Goal: Task Accomplishment & Management: Manage account settings

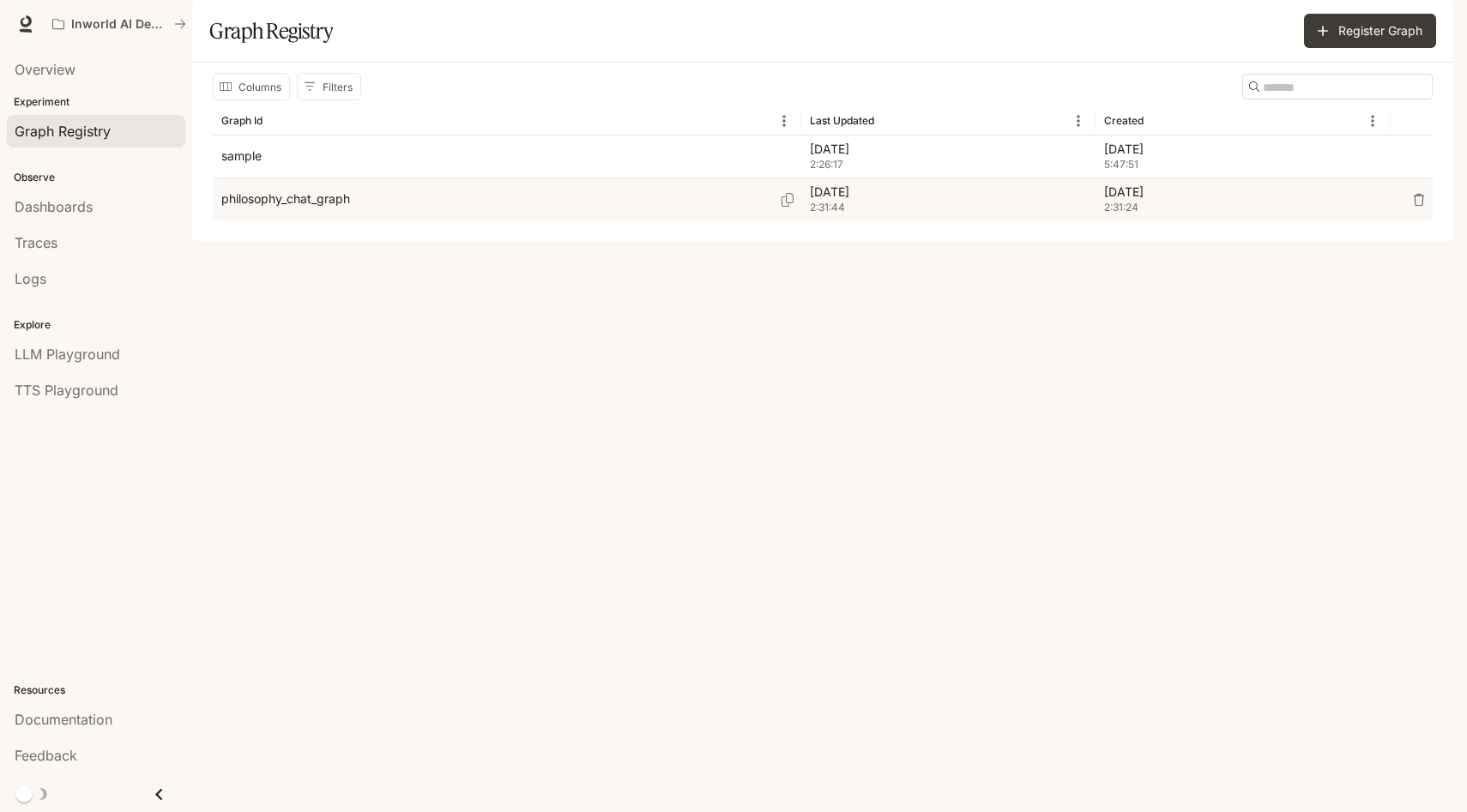
click at [308, 207] on p "philosophy_chat_graph" at bounding box center [285, 199] width 129 height 17
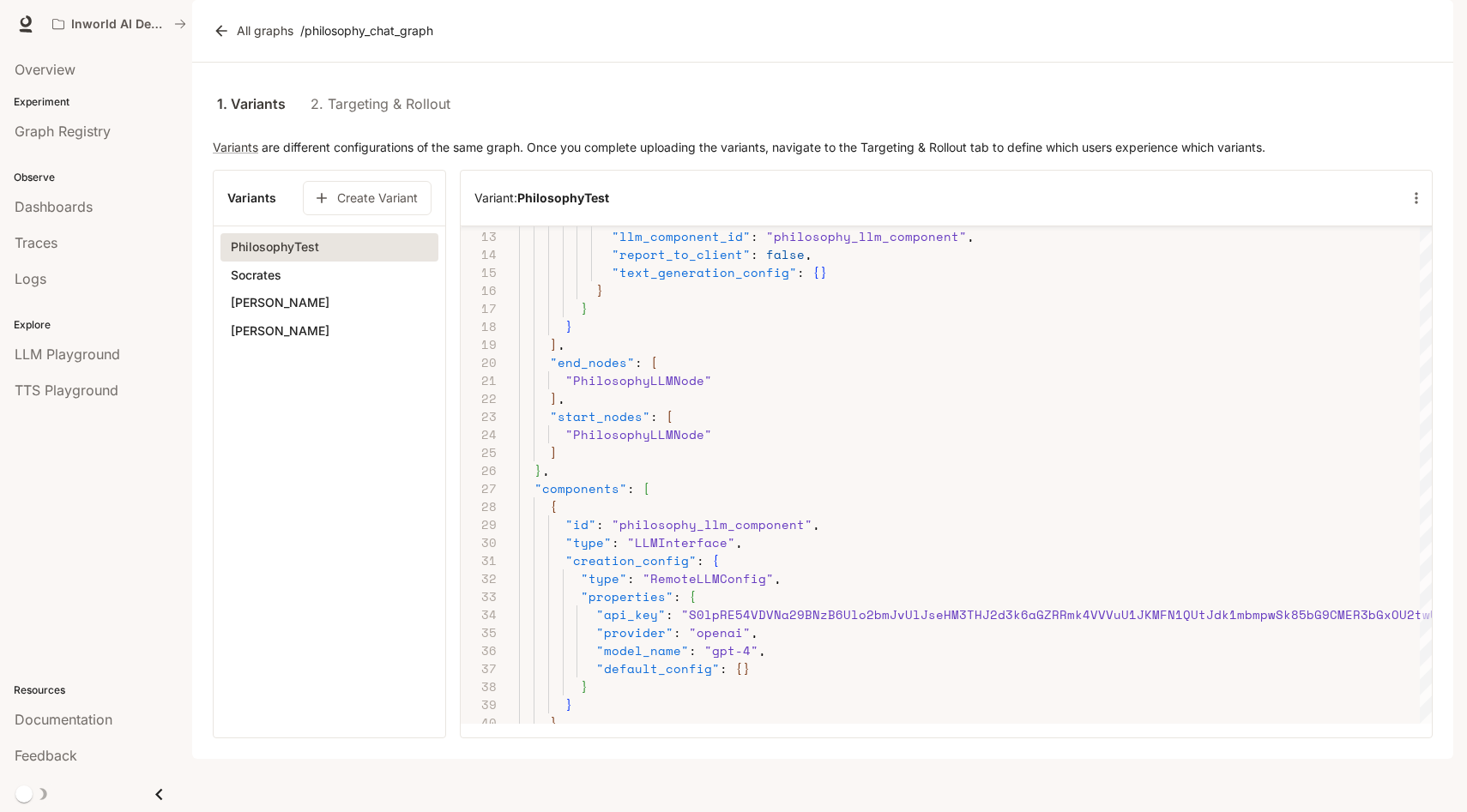
click at [298, 290] on button "Socrates" at bounding box center [329, 275] width 218 height 29
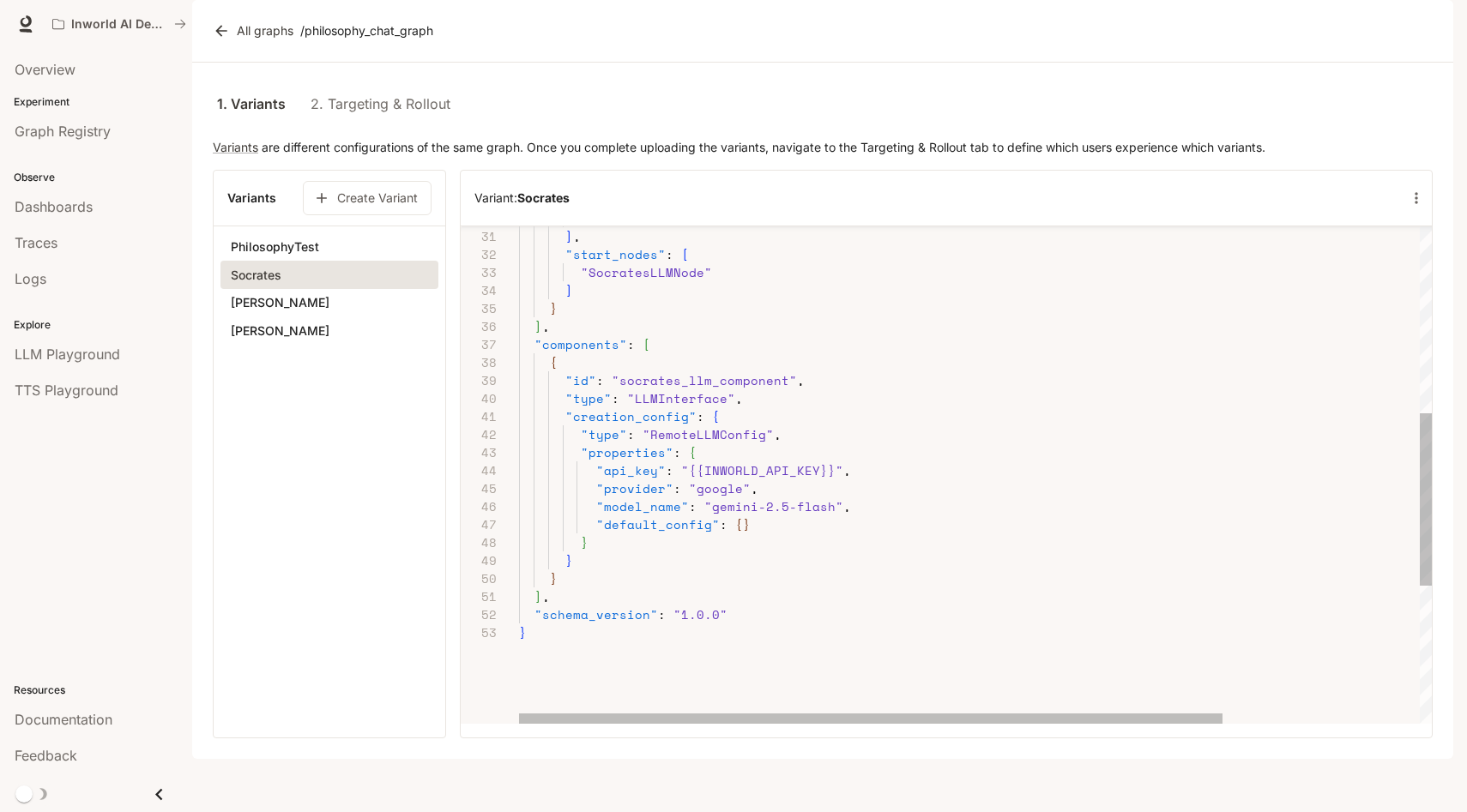
scroll to position [90, 238]
click at [759, 557] on div ""SocratesLLMNode" ] , "start_nodes" : [ "SocratesLLMNode" ] } ] , "components" …" at bounding box center [1103, 404] width 1169 height 1435
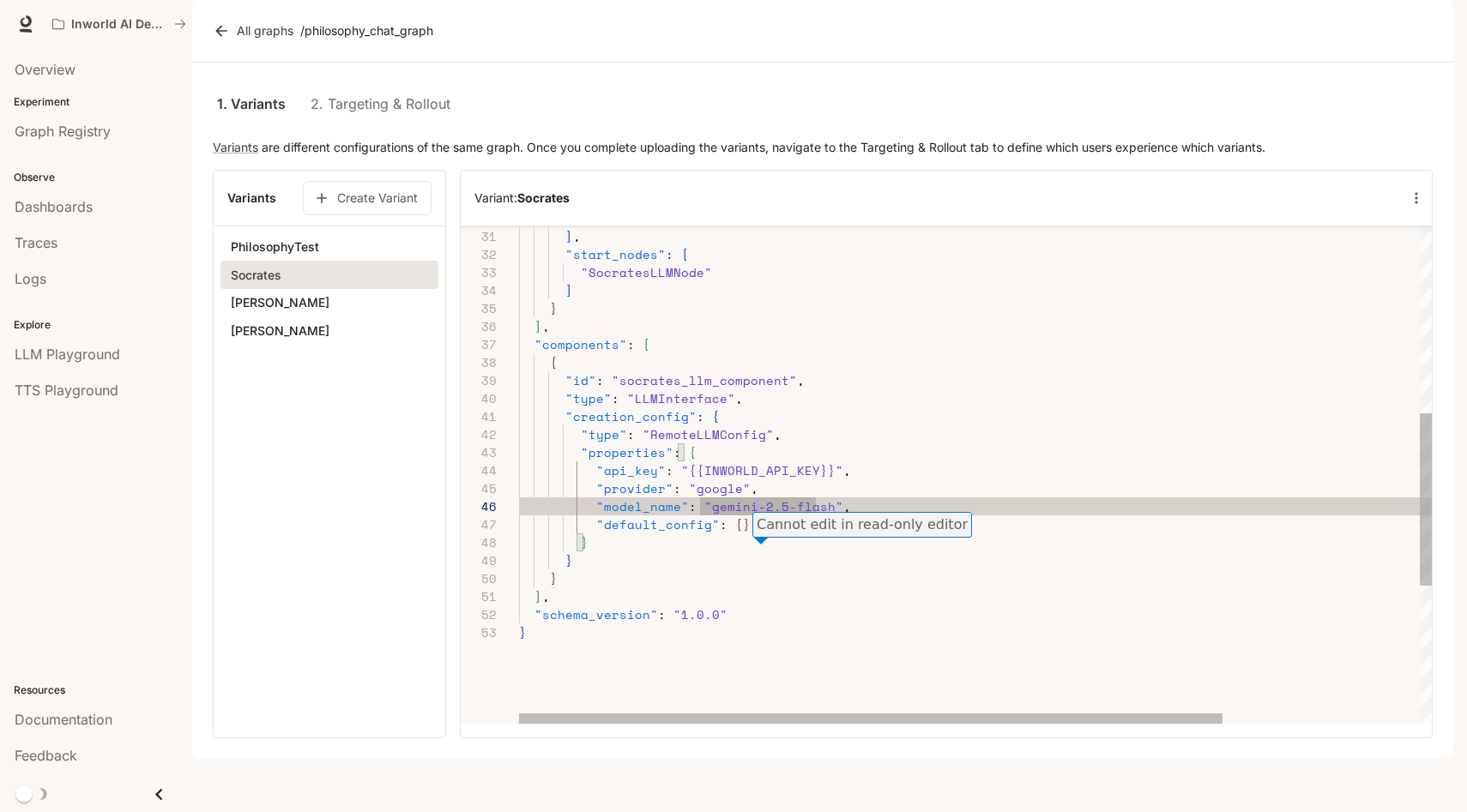
scroll to position [90, 248]
type textarea "**********"
click at [852, 553] on div ""SocratesLLMNode" ] , "start_nodes" : [ "SocratesLLMNode" ] } ] , "components" …" at bounding box center [1103, 404] width 1169 height 1435
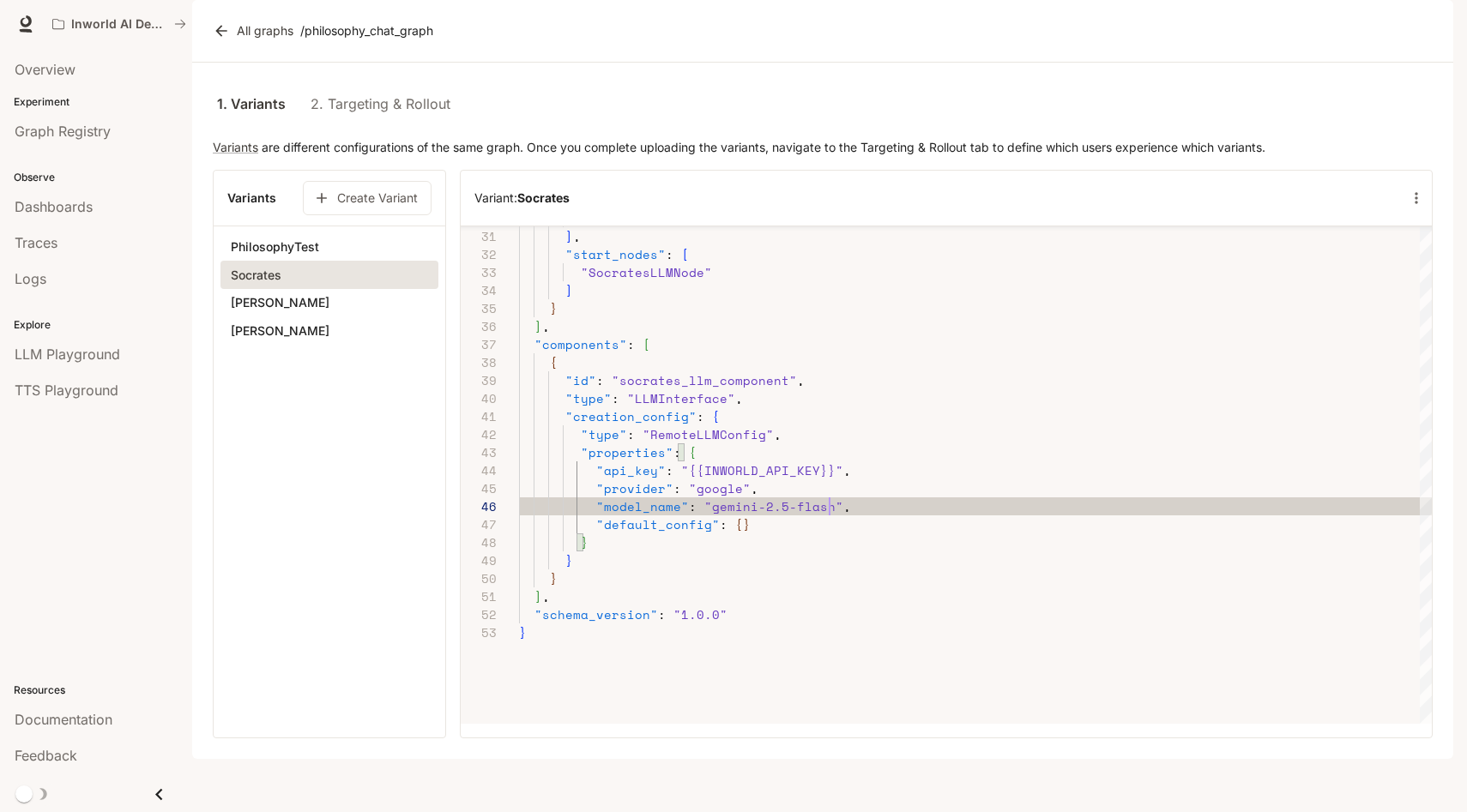
click at [318, 558] on section "Variants Create Variant PhilosophyTest [PERSON_NAME] [PERSON_NAME]" at bounding box center [329, 454] width 234 height 569
click at [613, 119] on div "1. Variants 2. Targeting & Rollout Variants are different configurations of the…" at bounding box center [823, 411] width 1262 height 697
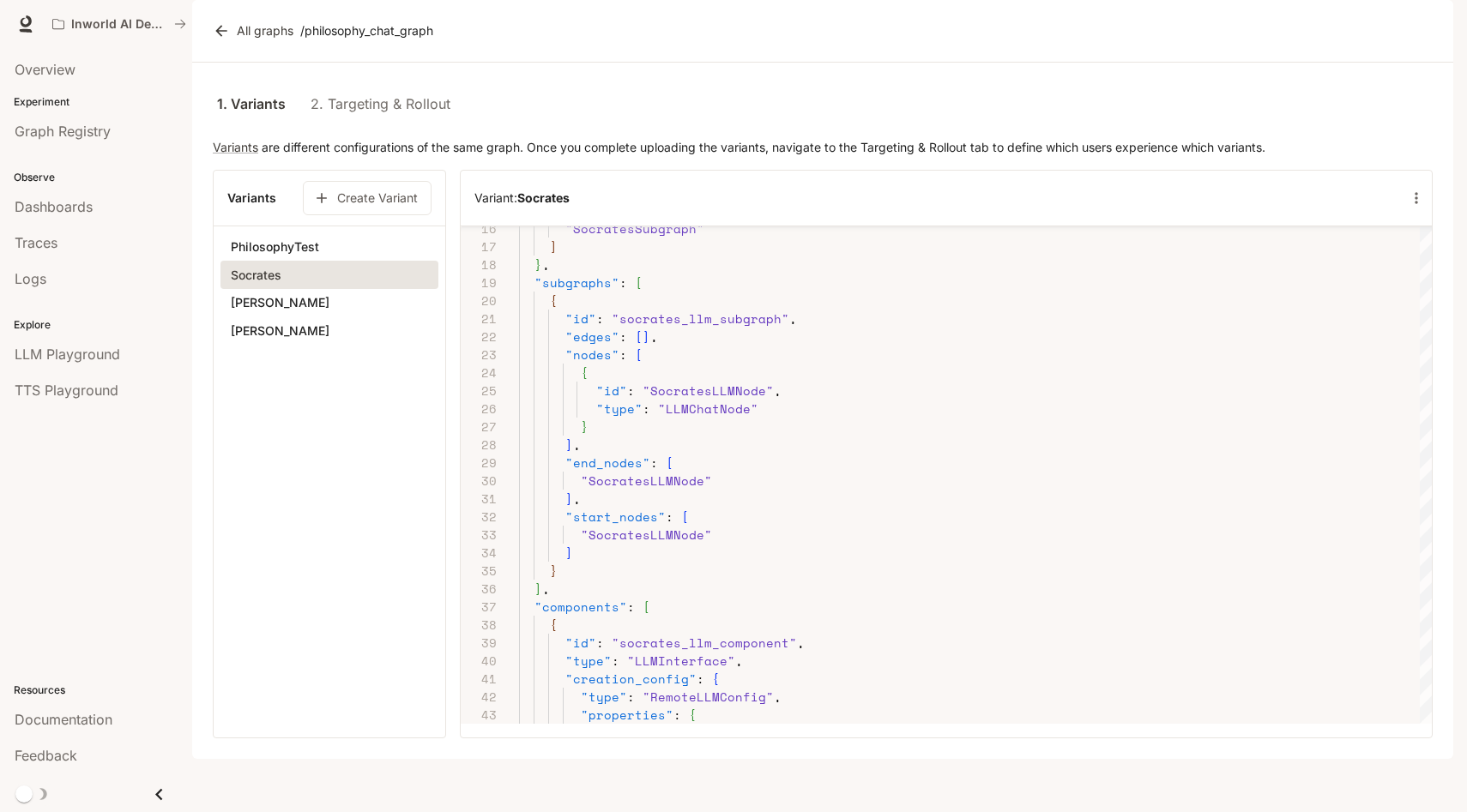
click at [364, 125] on link "2. Targeting & Rollout" at bounding box center [380, 104] width 140 height 41
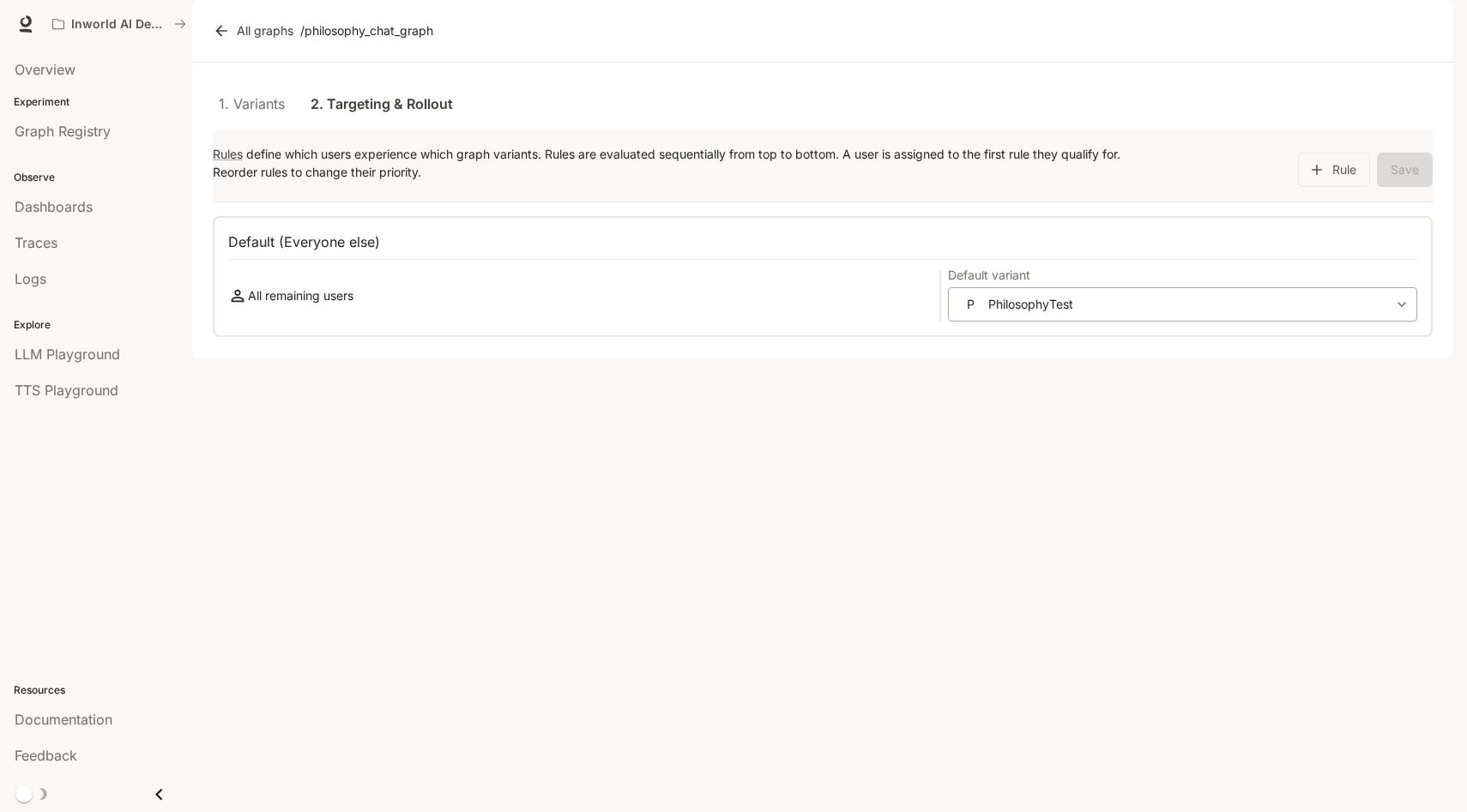
click at [1124, 357] on body "**********" at bounding box center [734, 406] width 1467 height 812
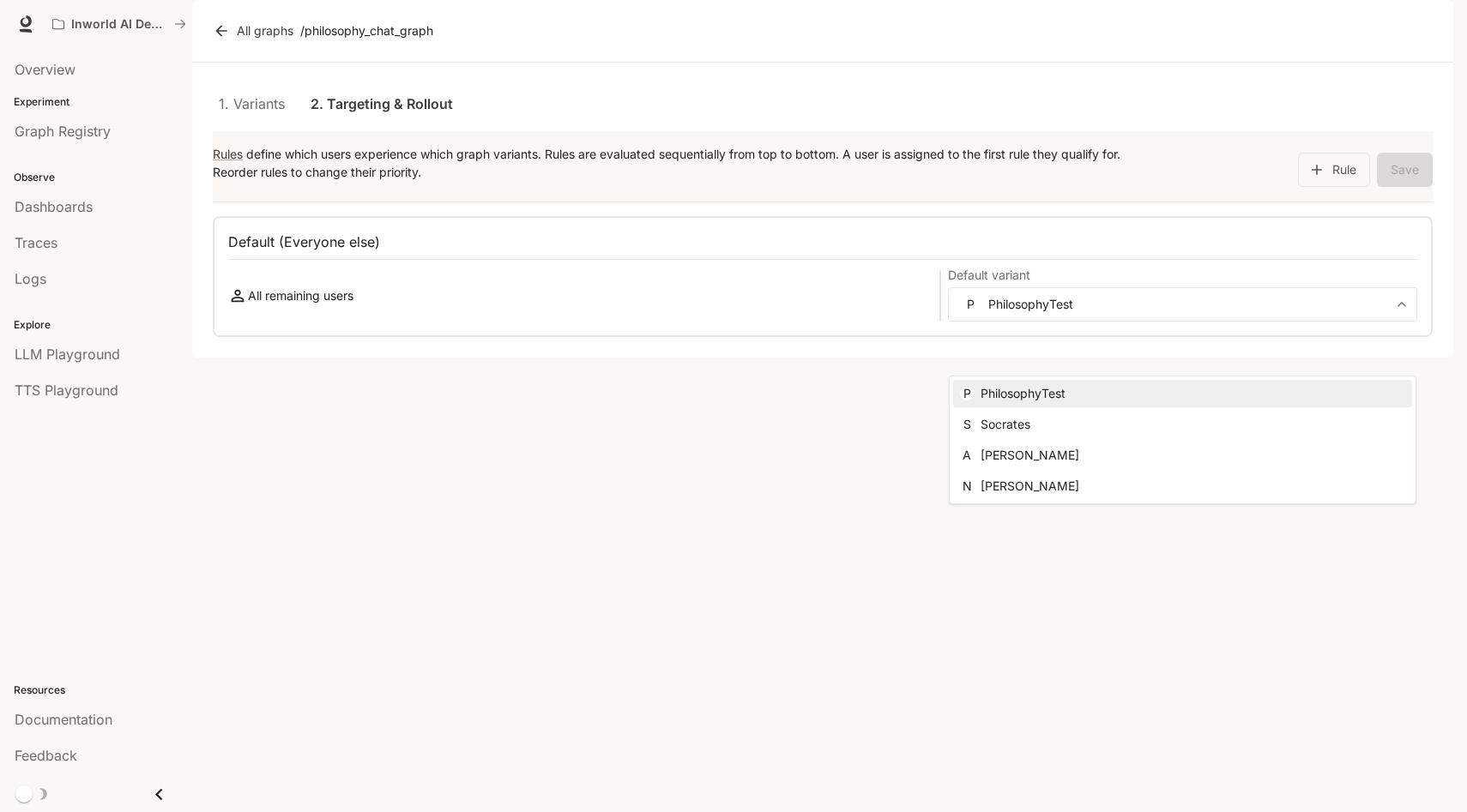
click at [1066, 431] on li "S Socrates" at bounding box center [1182, 424] width 459 height 27
type input "**********"
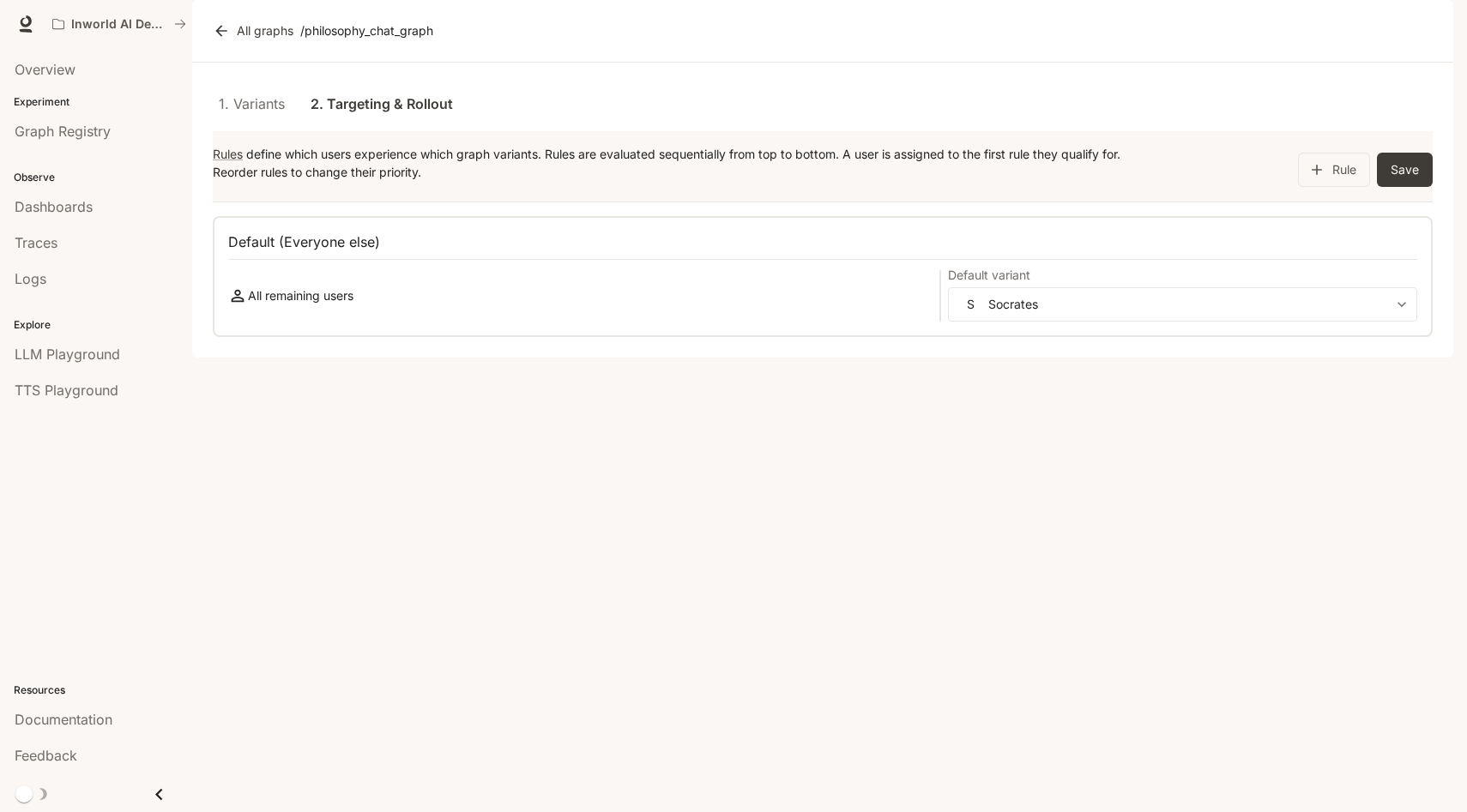
click at [1066, 357] on div "**********" at bounding box center [823, 210] width 1262 height 295
click at [1408, 187] on button "Save" at bounding box center [1404, 170] width 55 height 35
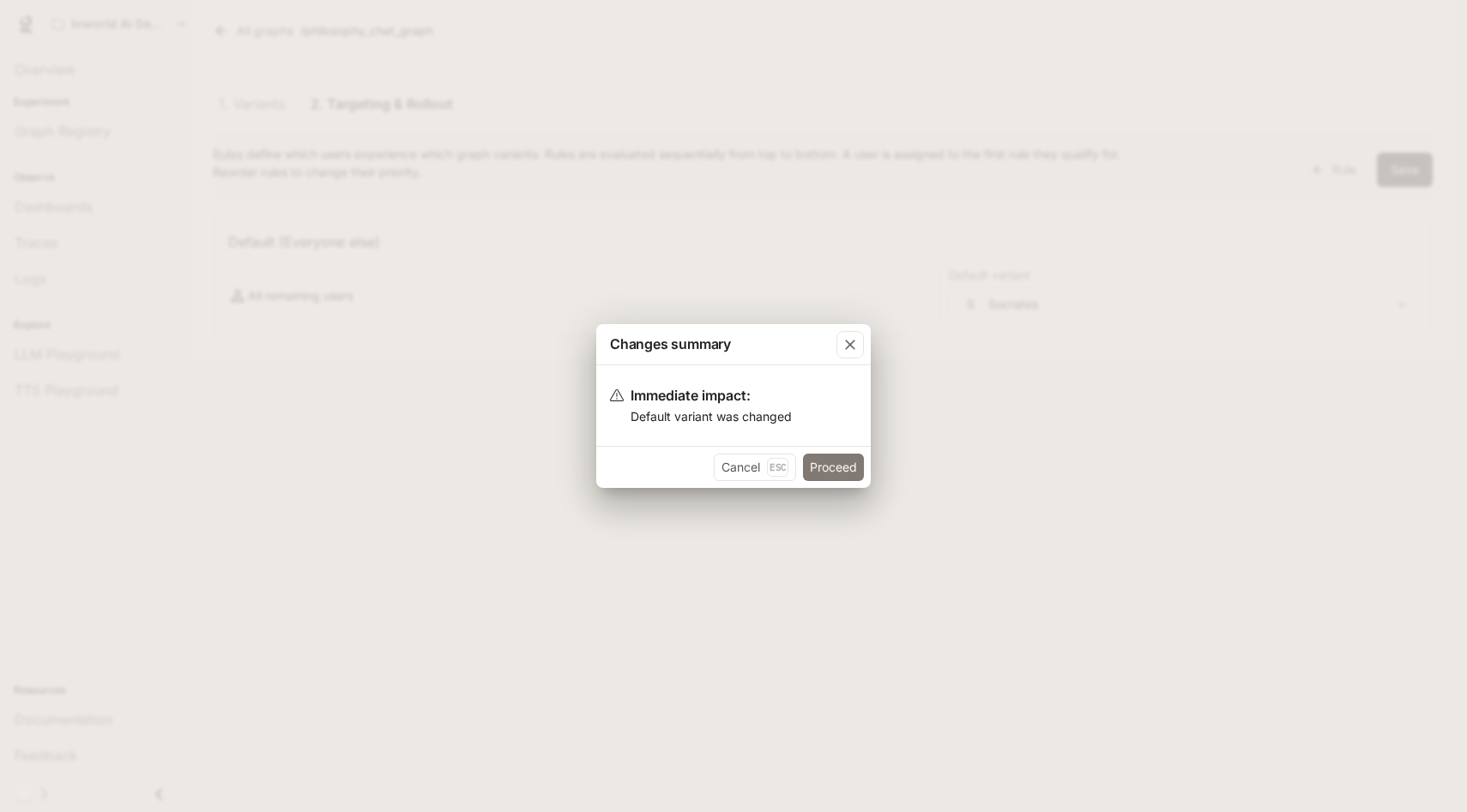
click at [831, 472] on button "Proceed" at bounding box center [833, 467] width 61 height 27
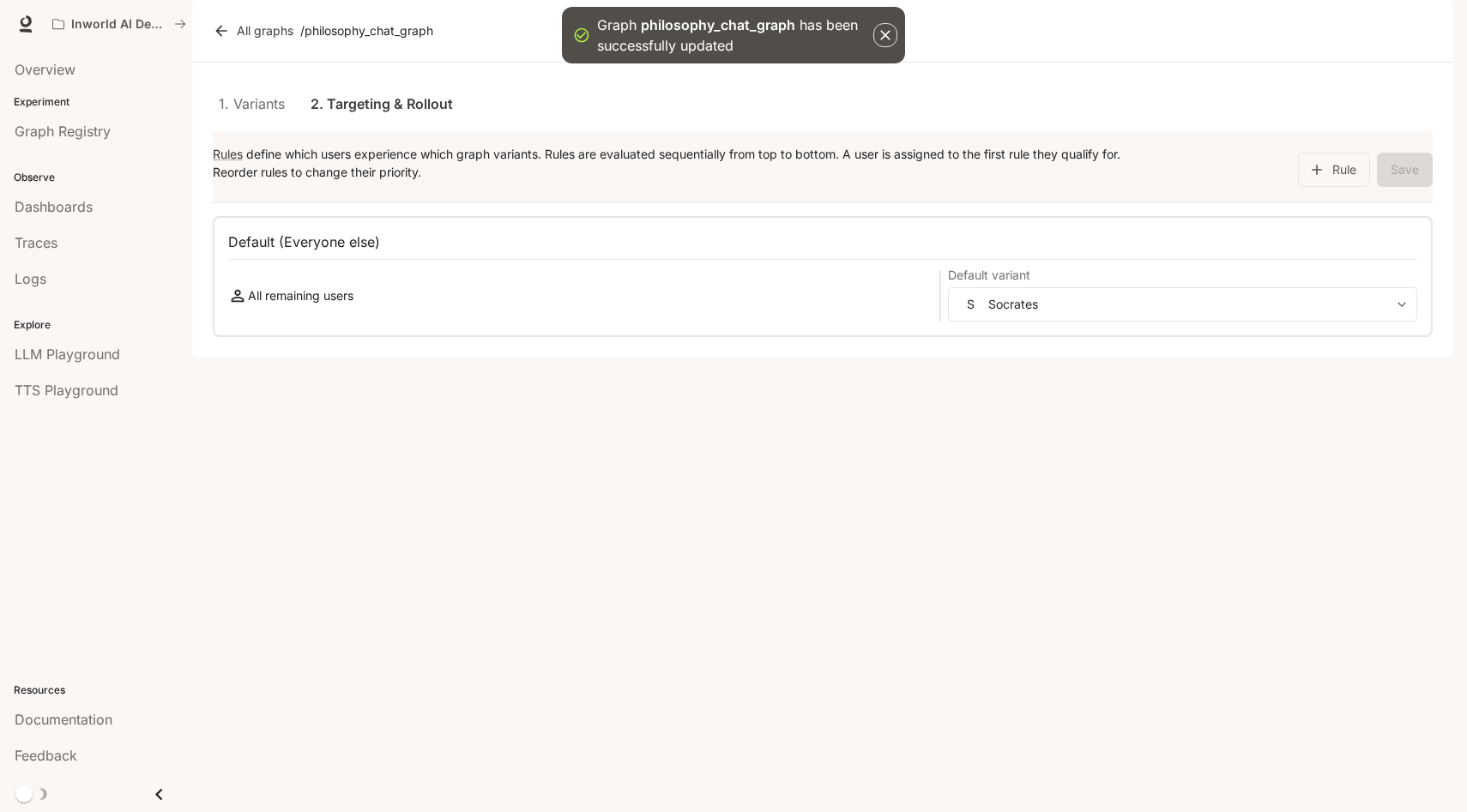
click at [281, 125] on link "1. Variants" at bounding box center [251, 104] width 77 height 41
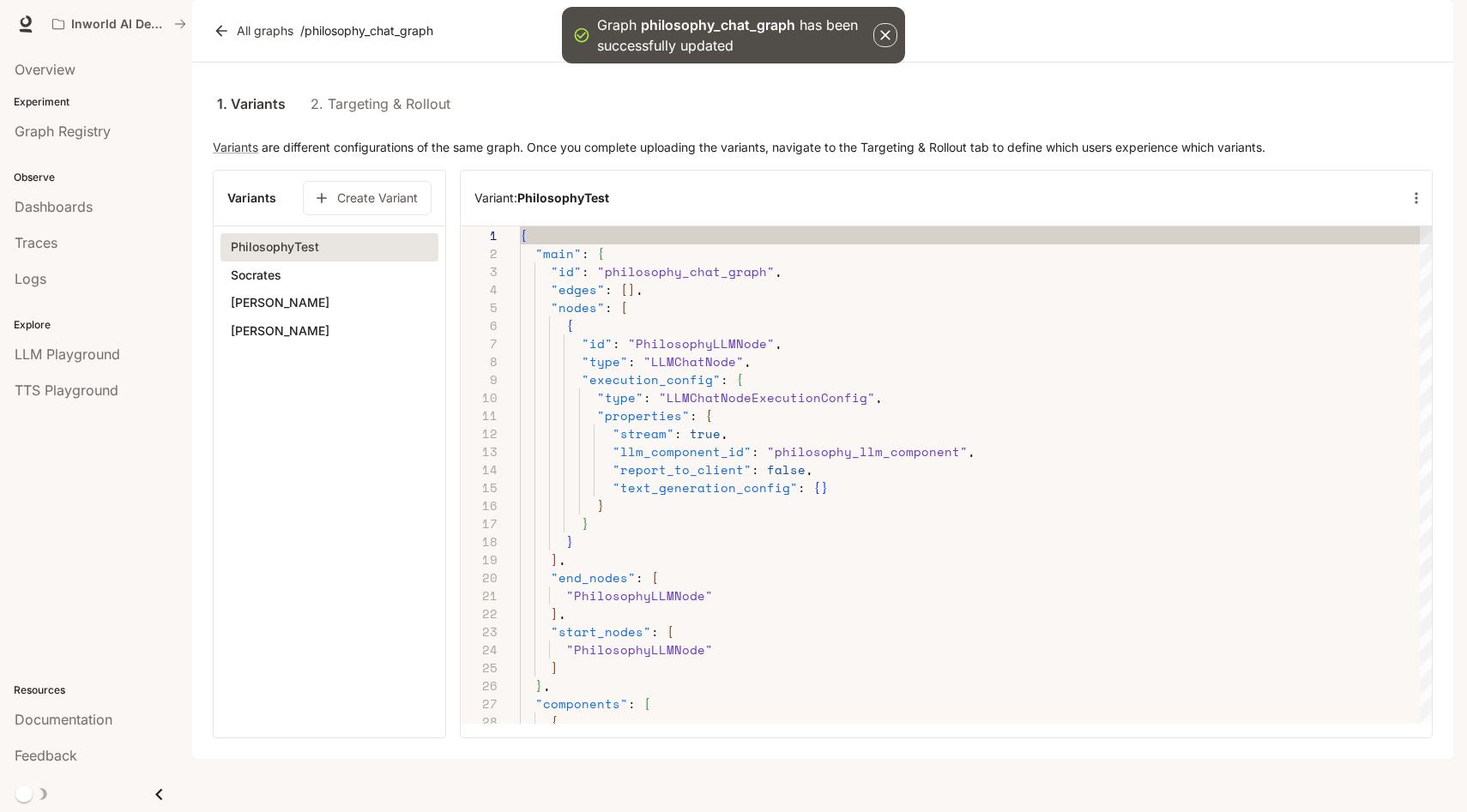
click at [419, 125] on link "2. Targeting & Rollout" at bounding box center [380, 104] width 140 height 41
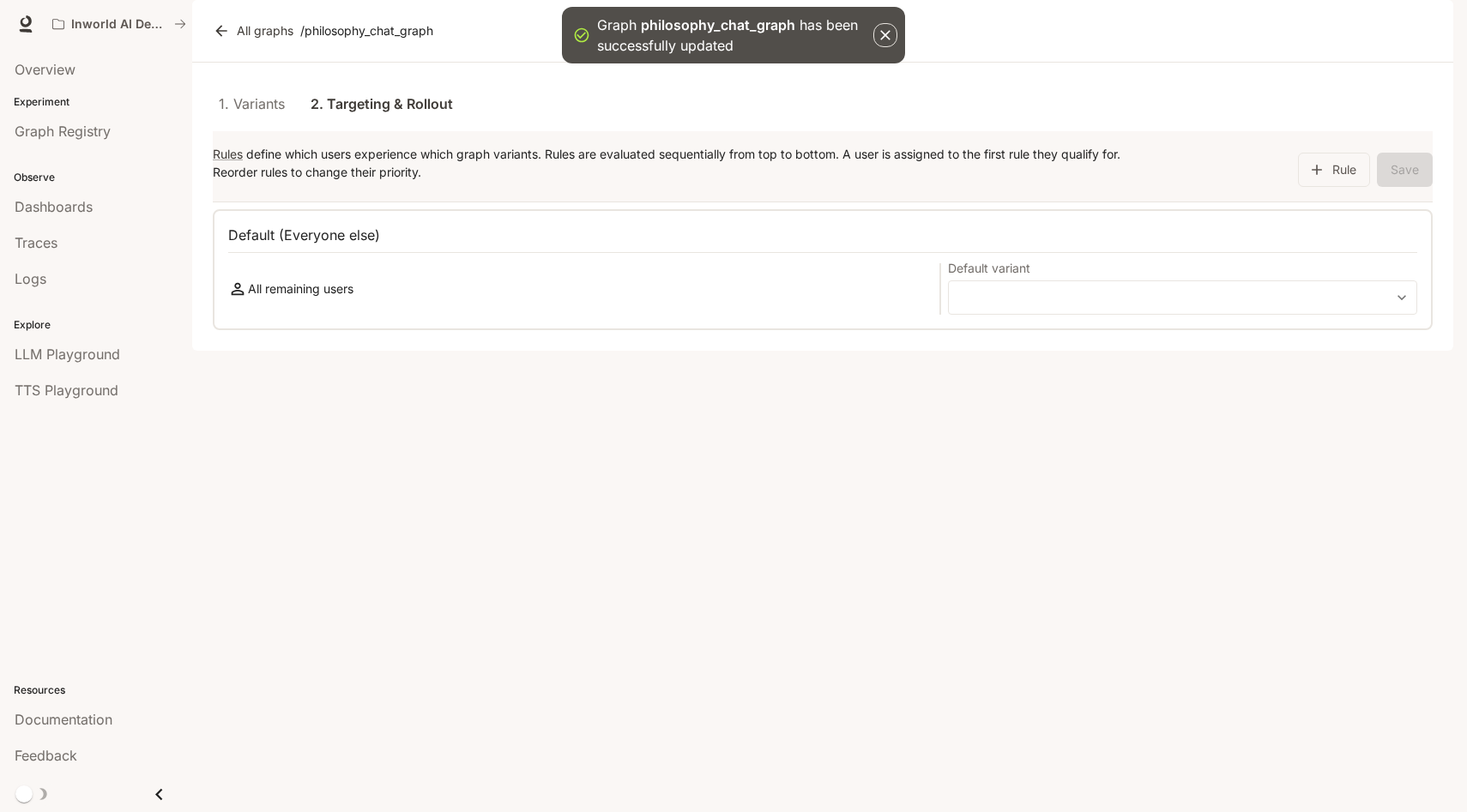
type input "**********"
click at [1344, 187] on button "Rule" at bounding box center [1334, 170] width 72 height 35
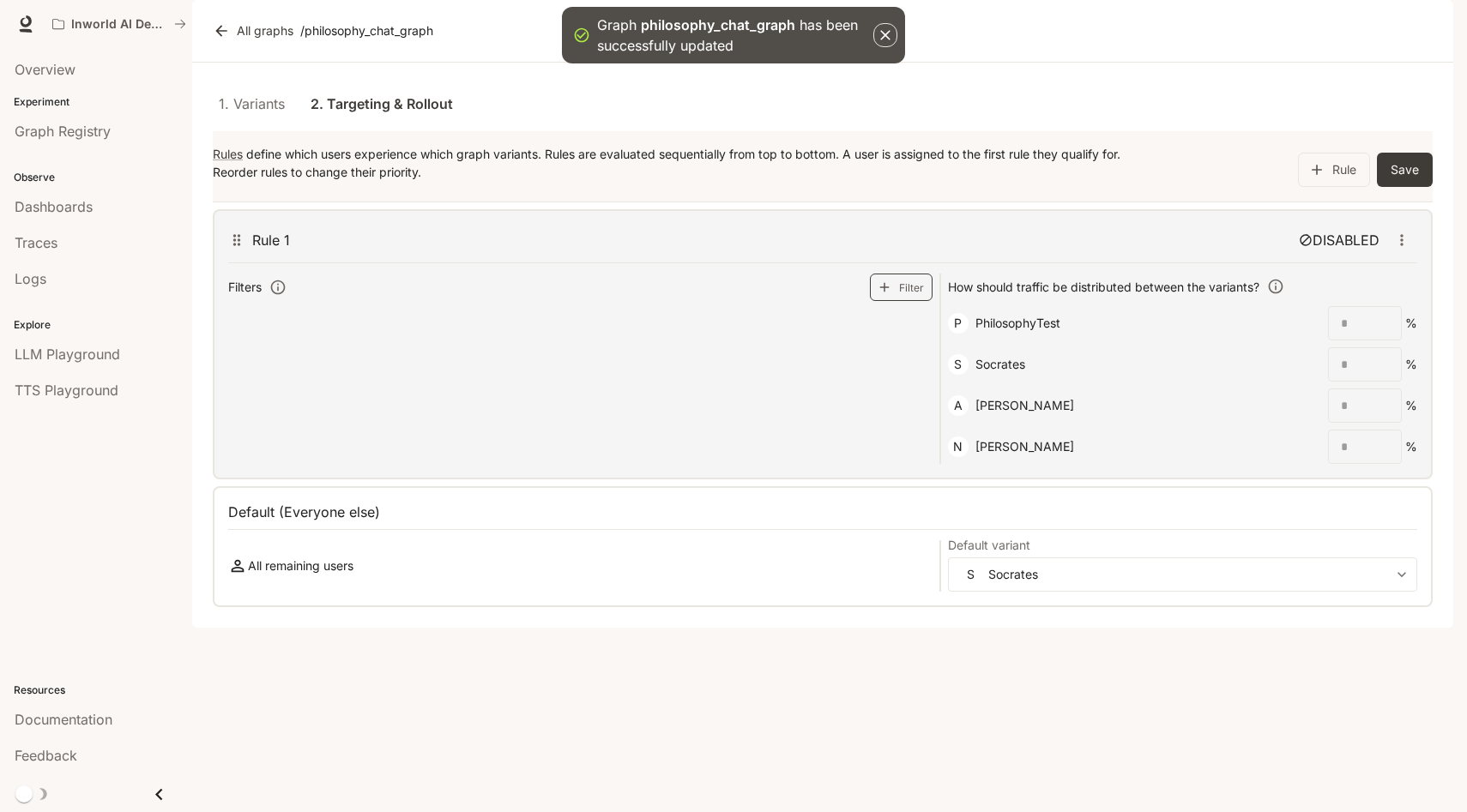
click at [898, 301] on button "Filter" at bounding box center [901, 287] width 63 height 27
click at [327, 332] on input "text" at bounding box center [338, 324] width 93 height 15
click at [487, 370] on body "Graph philosophy_chat_graph has been successfully updated Skip to main content …" at bounding box center [734, 406] width 1467 height 812
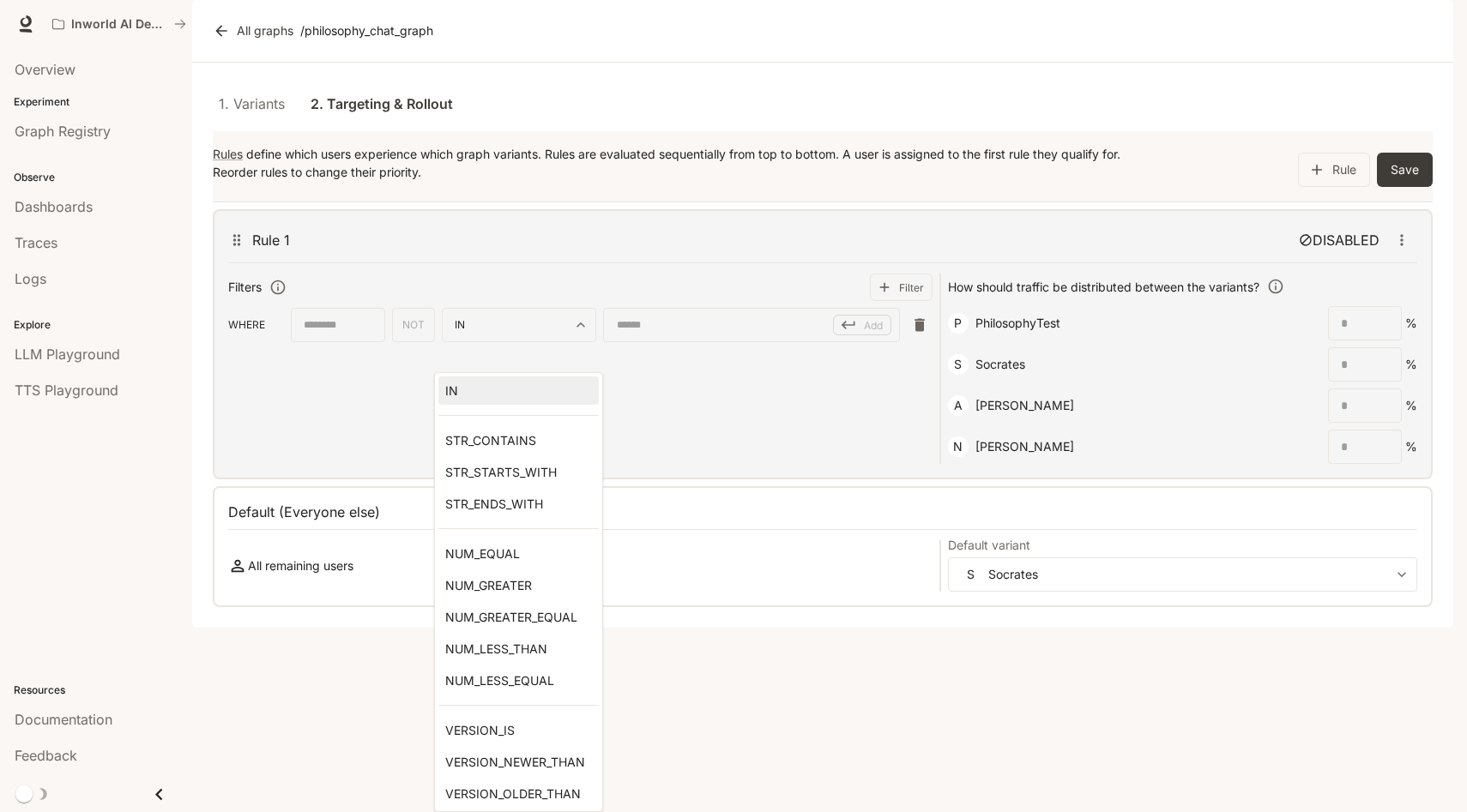
click at [487, 368] on div at bounding box center [734, 406] width 1467 height 812
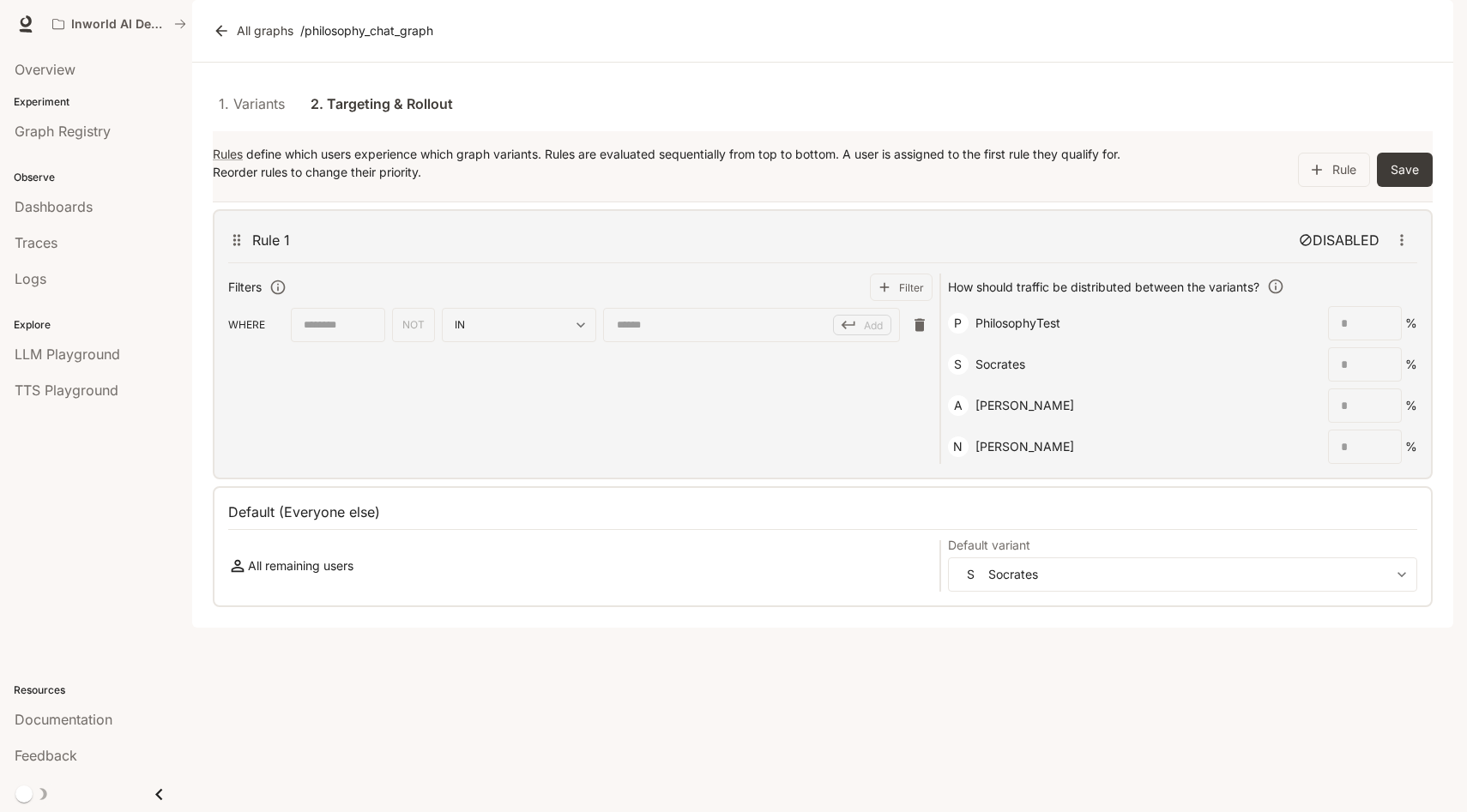
click at [674, 263] on div "Rule 1 DISABLED" at bounding box center [823, 244] width 1189 height 38
click at [912, 334] on icon "button" at bounding box center [920, 325] width 17 height 17
click at [984, 181] on p "Rules define which users experience which graph variants. Rules are evaluated s…" at bounding box center [673, 163] width 920 height 36
click at [1057, 125] on div "1. Variants 2. Targeting & Rollout" at bounding box center [823, 104] width 1220 height 41
click at [1316, 250] on p "DISABLED" at bounding box center [1346, 240] width 67 height 21
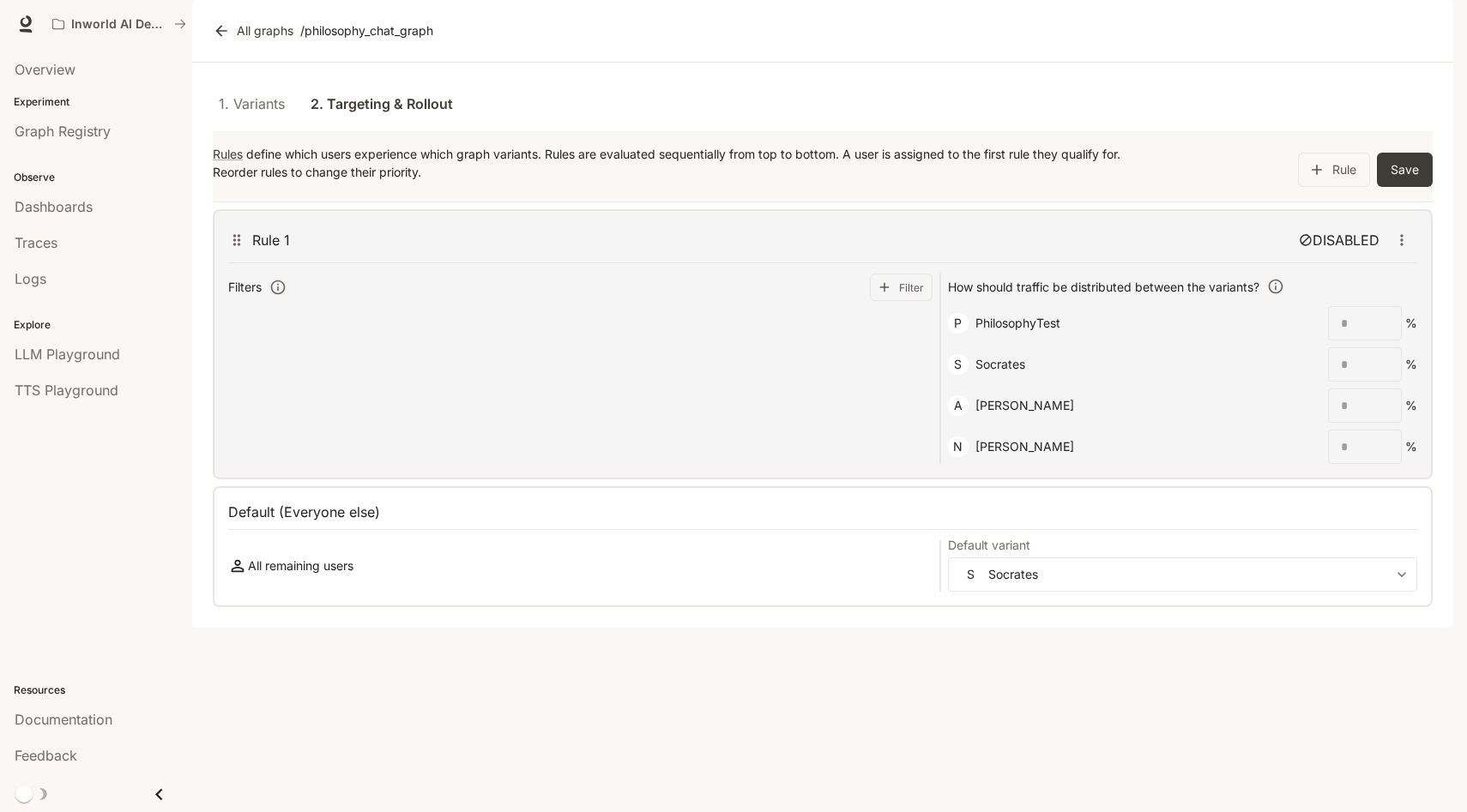
click at [1314, 250] on p "DISABLED" at bounding box center [1346, 240] width 67 height 21
click at [1166, 187] on div "Rule Save" at bounding box center [1283, 170] width 300 height 35
click at [1195, 125] on div "1. Variants 2. Targeting & Rollout" at bounding box center [823, 104] width 1220 height 41
click at [353, 39] on p "/ philosophy_chat_graph" at bounding box center [367, 31] width 133 height 17
click at [263, 48] on link "All graphs" at bounding box center [254, 31] width 91 height 35
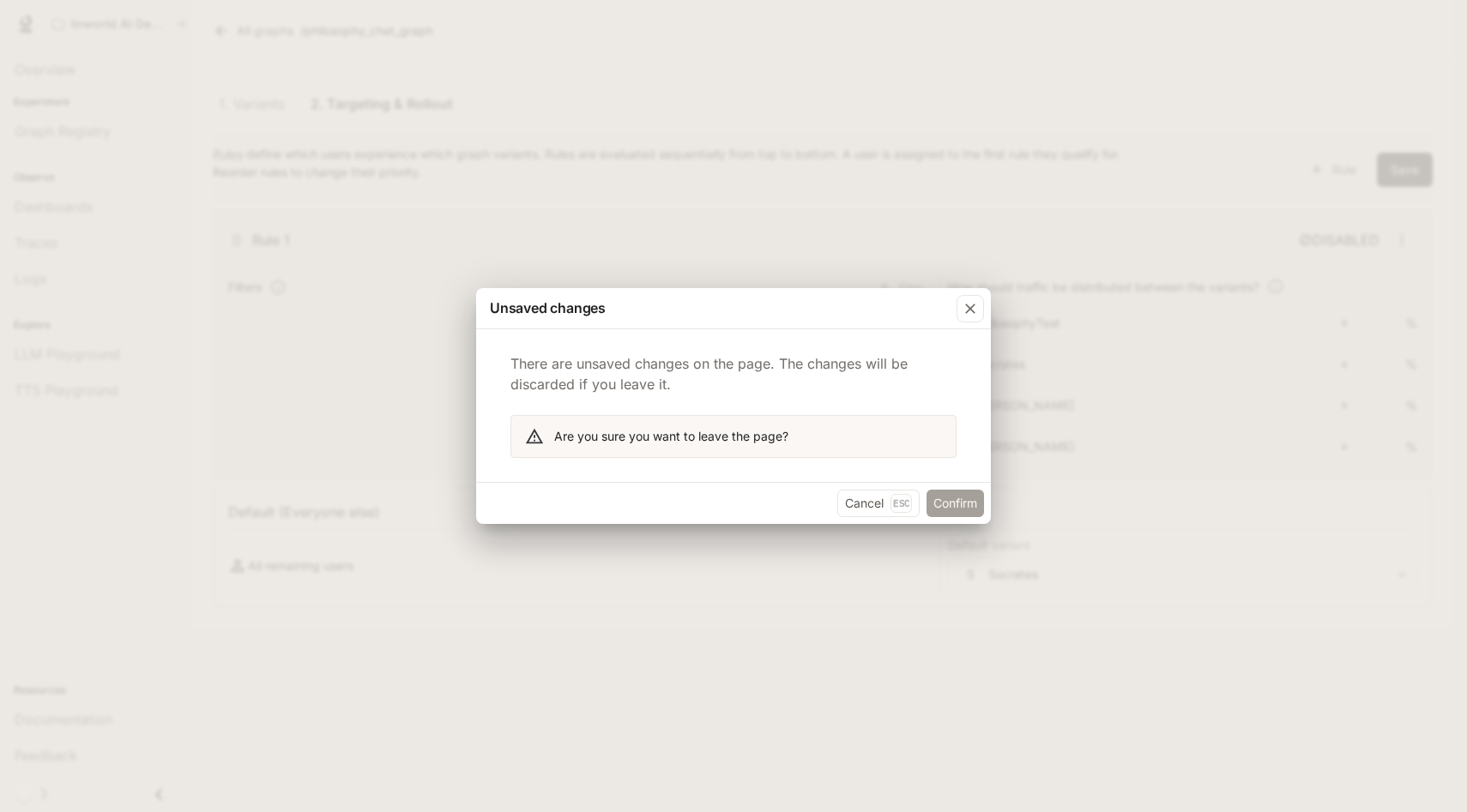
click at [953, 499] on button "Confirm" at bounding box center [955, 503] width 57 height 27
